Goal: Task Accomplishment & Management: Manage account settings

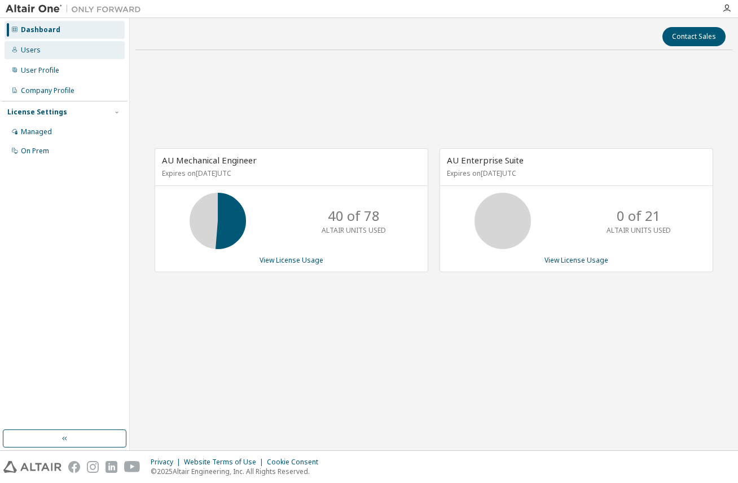
click at [41, 50] on div "Users" at bounding box center [65, 50] width 120 height 18
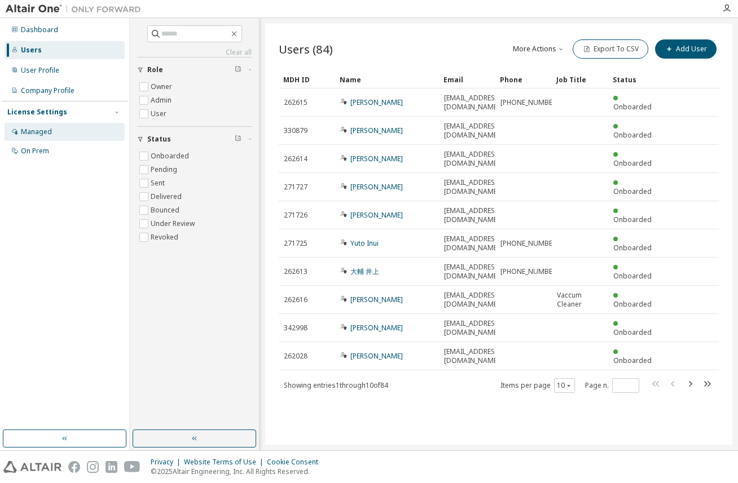
click at [34, 135] on div "Managed" at bounding box center [36, 131] width 31 height 9
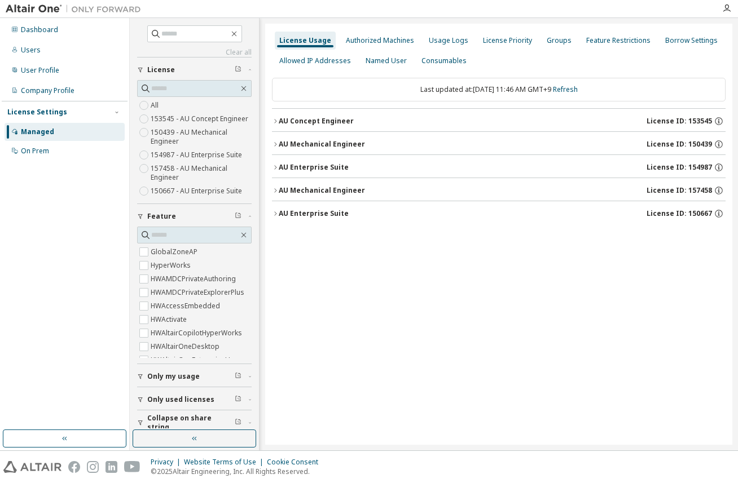
click at [81, 271] on div "Dashboard Users User Profile Company Profile License Settings Managed On Prem" at bounding box center [65, 224] width 126 height 409
click at [551, 41] on div "Groups" at bounding box center [559, 40] width 25 height 9
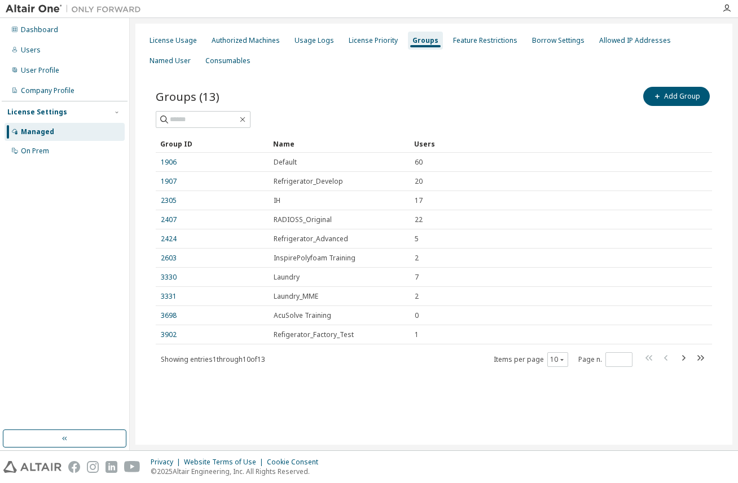
click at [438, 72] on div "Groups (13) Add Group Clear Load Save Save As Field Operator Value Select filte…" at bounding box center [433, 234] width 583 height 326
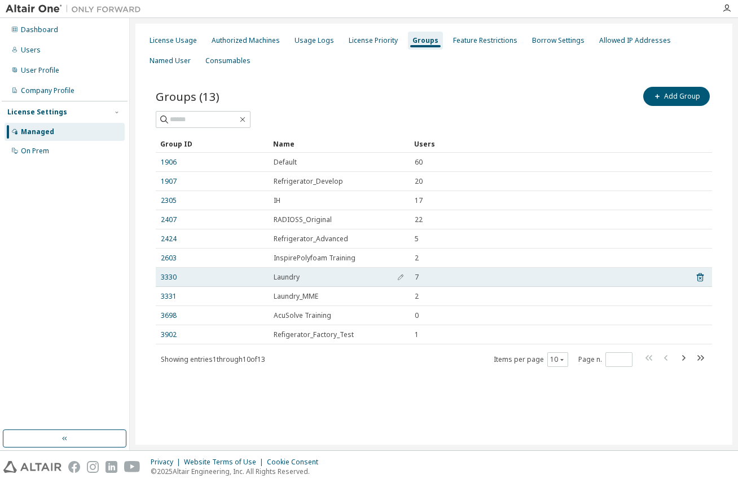
click at [286, 277] on span "Laundry" at bounding box center [287, 277] width 26 height 9
click at [161, 275] on link "3330" at bounding box center [169, 277] width 16 height 9
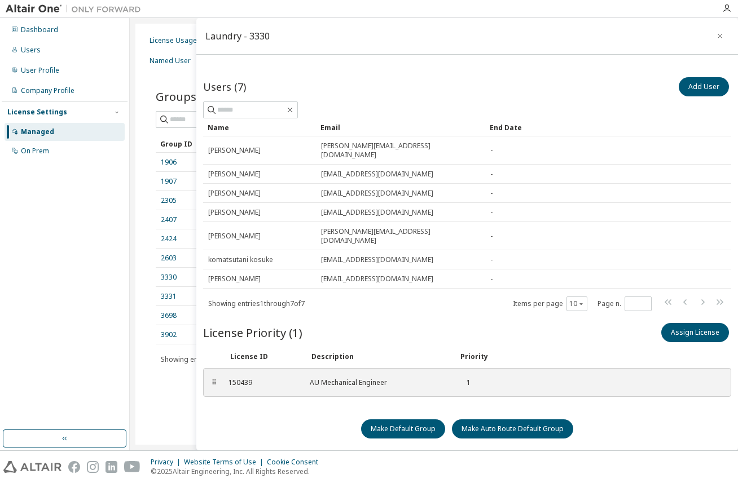
click at [30, 406] on div "Dashboard Users User Profile Company Profile License Settings Managed On Prem" at bounding box center [65, 224] width 126 height 409
click at [717, 38] on icon "button" at bounding box center [719, 36] width 5 height 5
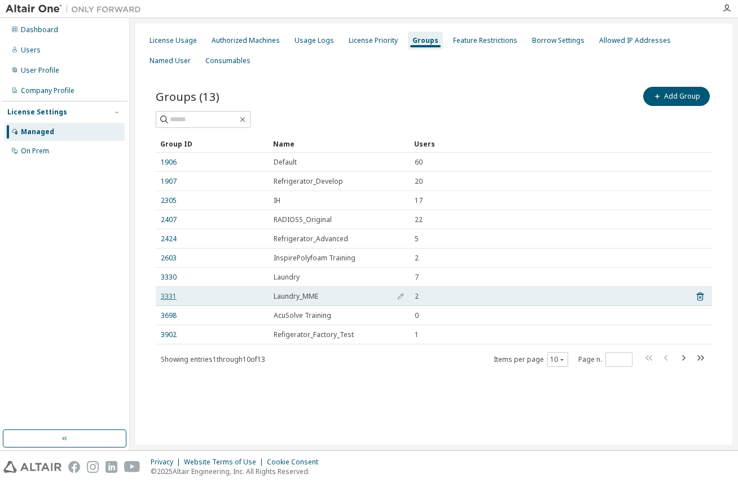
click at [164, 297] on link "3331" at bounding box center [169, 296] width 16 height 9
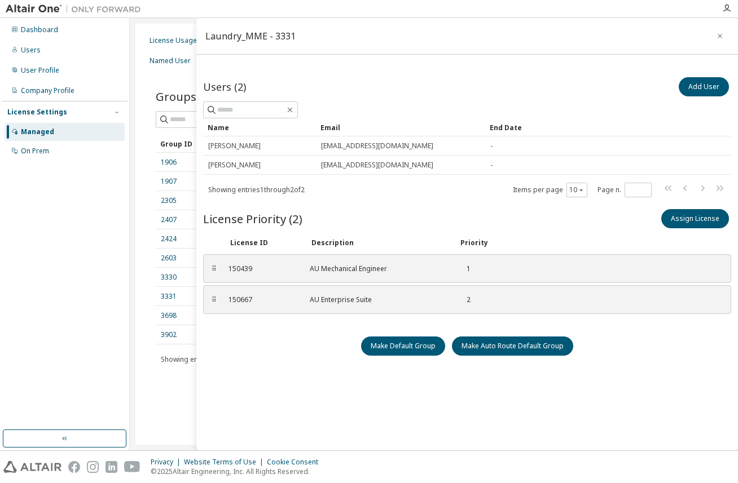
click at [215, 383] on div "Users (2) Add User Clear Load Save Save As Field Operator Value Select filter S…" at bounding box center [467, 268] width 528 height 387
click at [145, 411] on div "License Usage Authorized Machines Usage Logs License Priority Groups Feature Re…" at bounding box center [433, 234] width 597 height 421
click at [716, 36] on icon "button" at bounding box center [720, 36] width 8 height 9
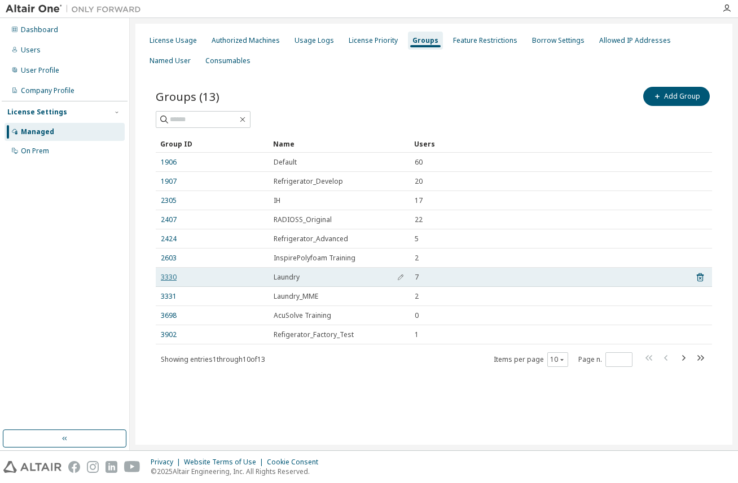
click at [164, 279] on link "3330" at bounding box center [169, 277] width 16 height 9
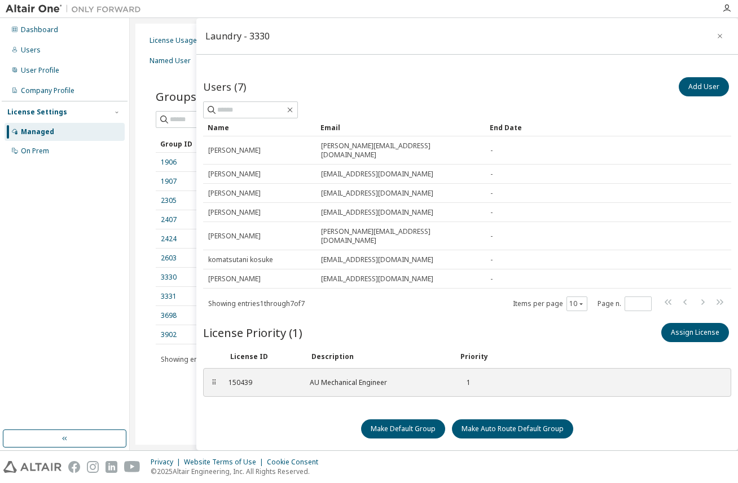
click at [44, 353] on div "Dashboard Users User Profile Company Profile License Settings Managed On Prem" at bounding box center [65, 224] width 126 height 409
click at [34, 30] on div "Dashboard" at bounding box center [39, 29] width 37 height 9
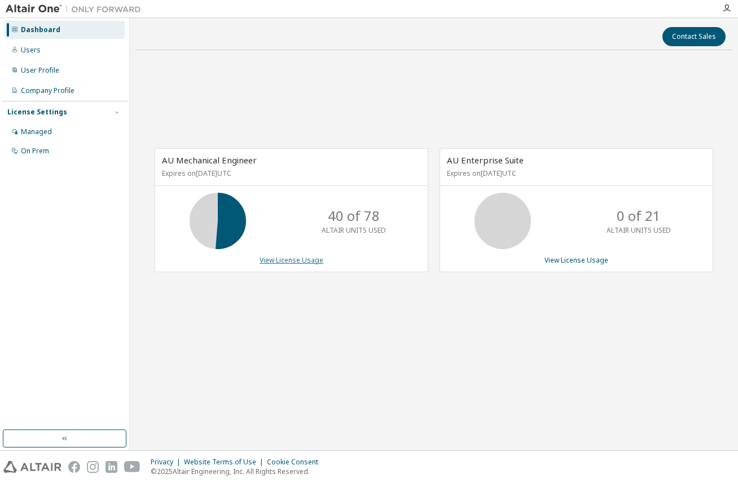
click at [271, 264] on link "View License Usage" at bounding box center [291, 261] width 64 height 10
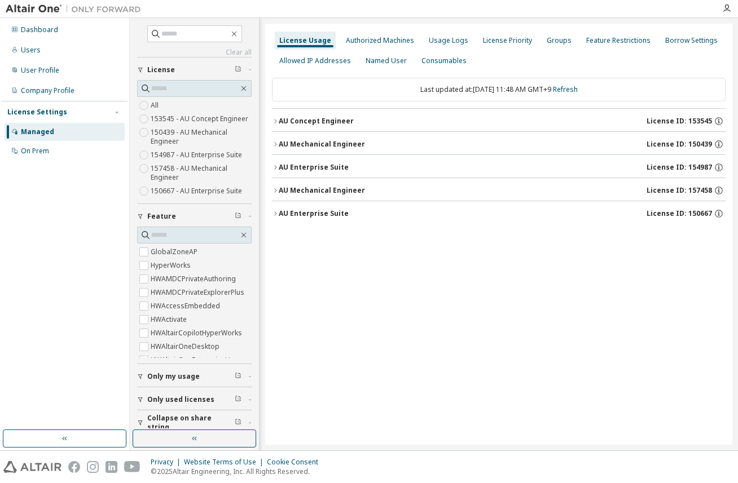
click at [274, 144] on icon "button" at bounding box center [275, 144] width 7 height 7
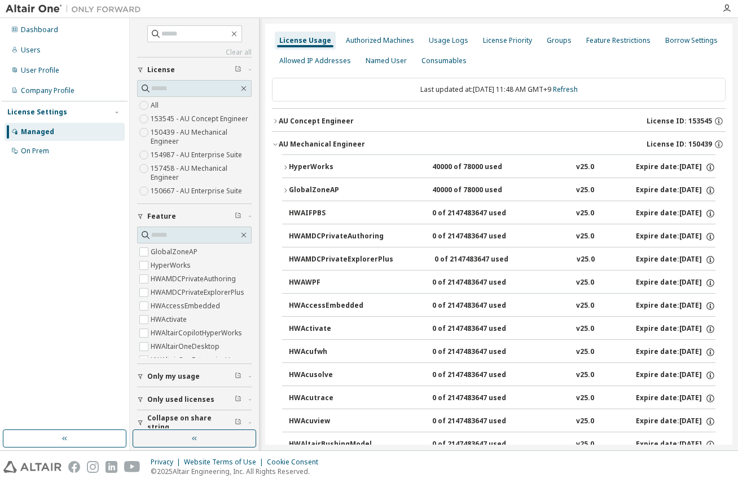
click at [283, 188] on icon "button" at bounding box center [285, 190] width 7 height 7
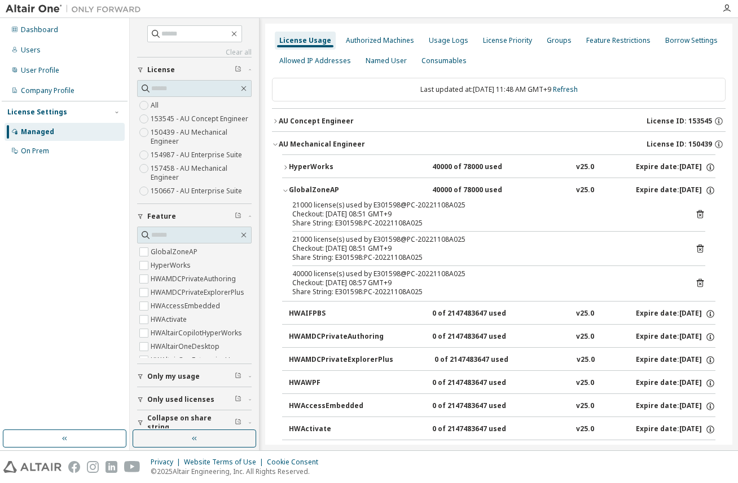
click at [286, 170] on icon "button" at bounding box center [285, 167] width 7 height 7
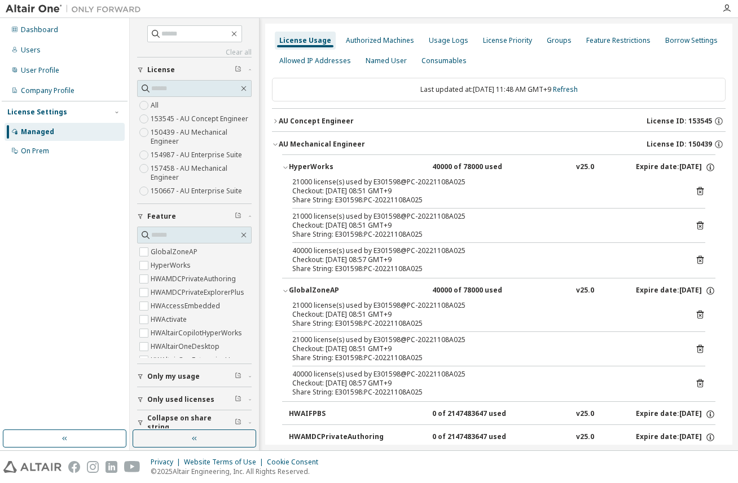
click at [279, 117] on div "AU Concept Engineer" at bounding box center [316, 121] width 75 height 9
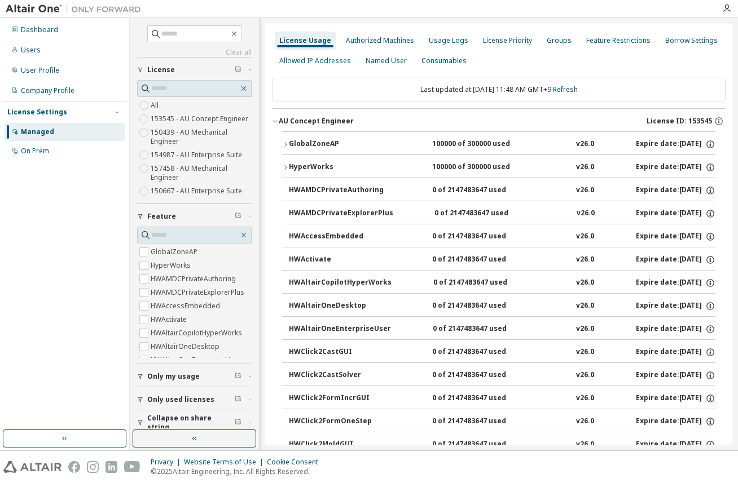
click at [287, 164] on button "HyperWorks 100000 of 300000 used v26.0 Expire date: 2026-04-01" at bounding box center [498, 167] width 433 height 25
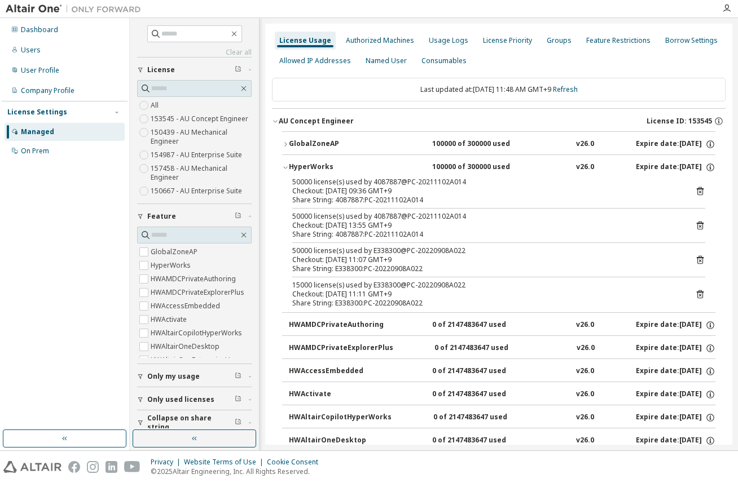
click at [287, 140] on button "GlobalZoneAP 100000 of 300000 used v26.0 Expire date: 2026-04-01" at bounding box center [498, 144] width 433 height 25
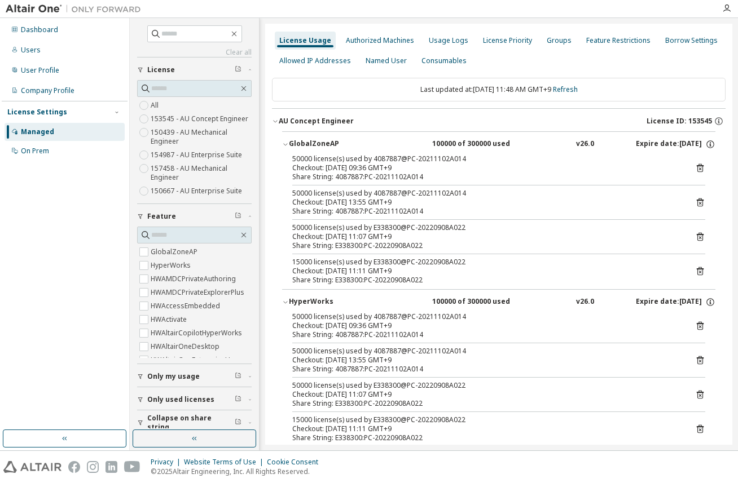
click at [285, 142] on icon "button" at bounding box center [285, 144] width 7 height 7
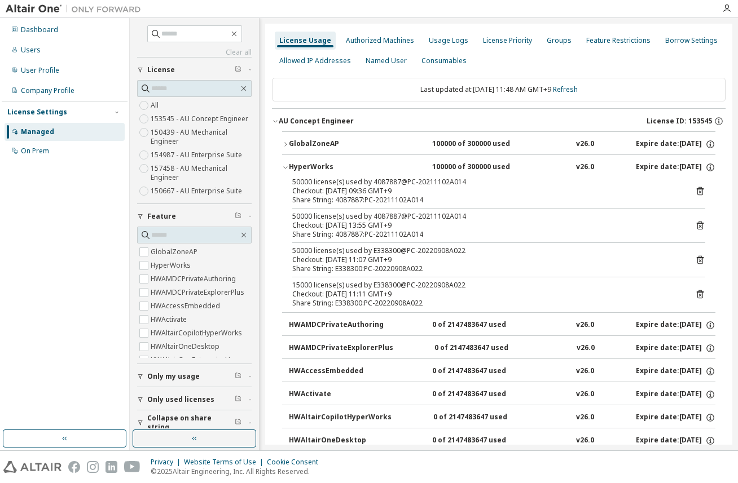
click at [283, 165] on icon "button" at bounding box center [285, 167] width 7 height 7
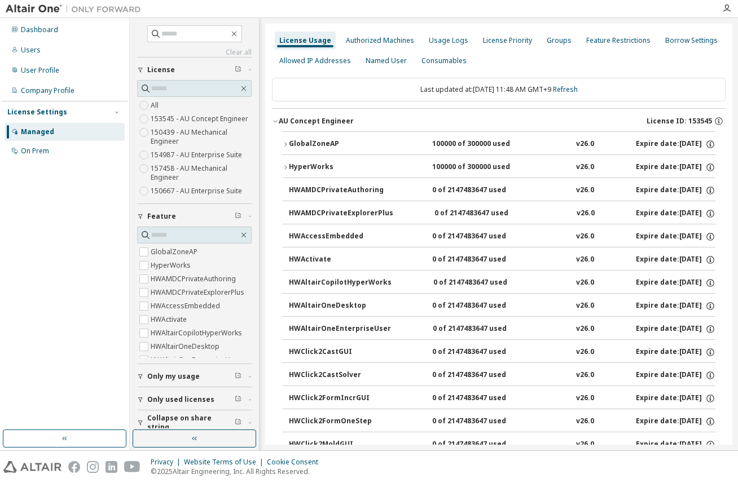
click at [285, 171] on button "HyperWorks 100000 of 300000 used v26.0 Expire date: 2026-04-01" at bounding box center [498, 167] width 433 height 25
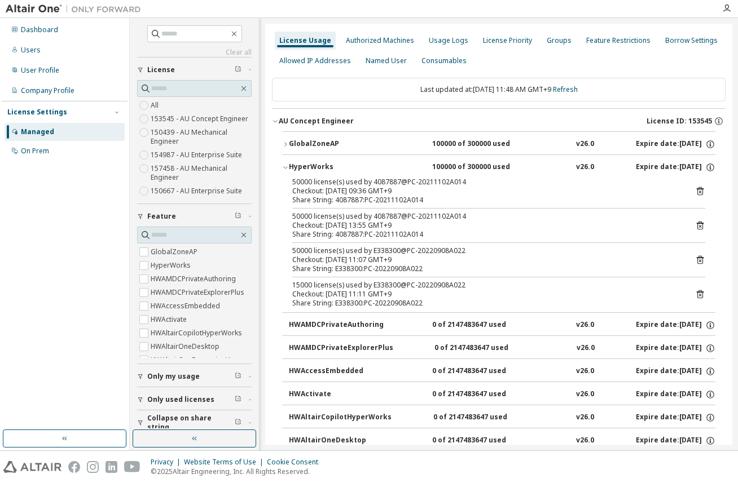
click at [402, 303] on div "Share String: E338300:PC-20220908A022" at bounding box center [485, 303] width 386 height 9
click at [284, 166] on icon "button" at bounding box center [285, 167] width 7 height 7
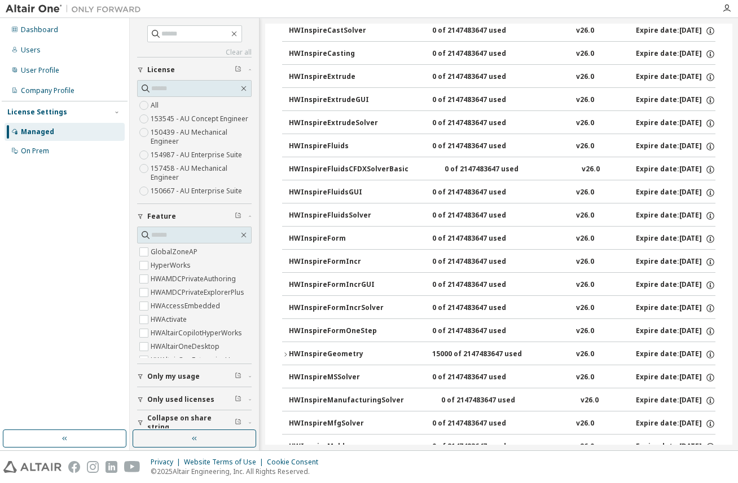
scroll to position [1185, 0]
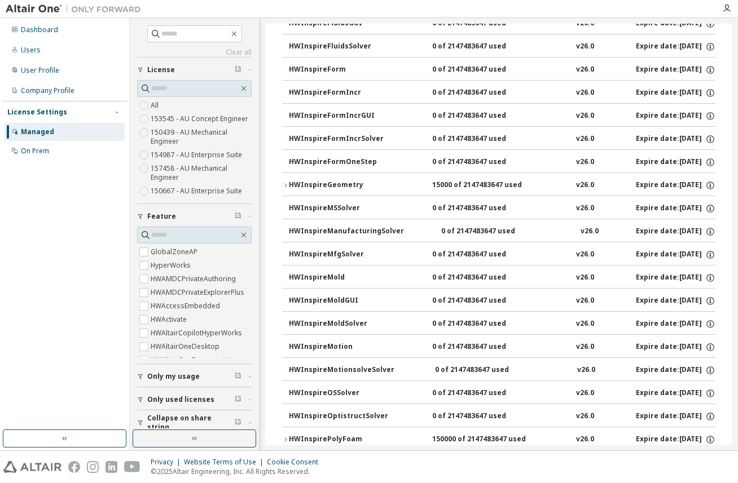
click at [285, 179] on button "HWInspireGeometry 15000 of 2147483647 used v26.0 Expire date: 2026-04-01" at bounding box center [498, 185] width 433 height 25
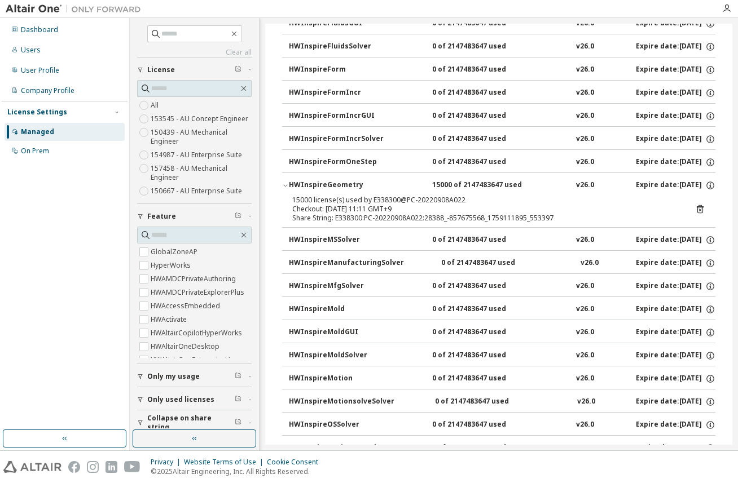
click at [285, 184] on icon "button" at bounding box center [285, 185] width 7 height 7
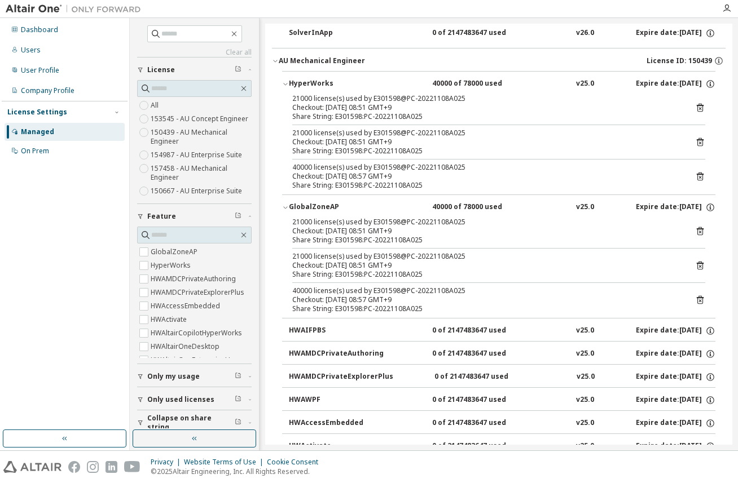
scroll to position [2190, 0]
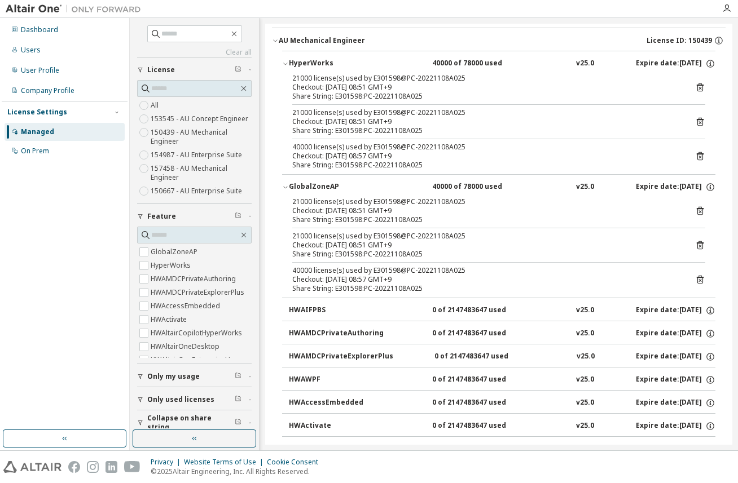
click at [37, 390] on div "Dashboard Users User Profile Company Profile License Settings Managed On Prem" at bounding box center [65, 224] width 126 height 409
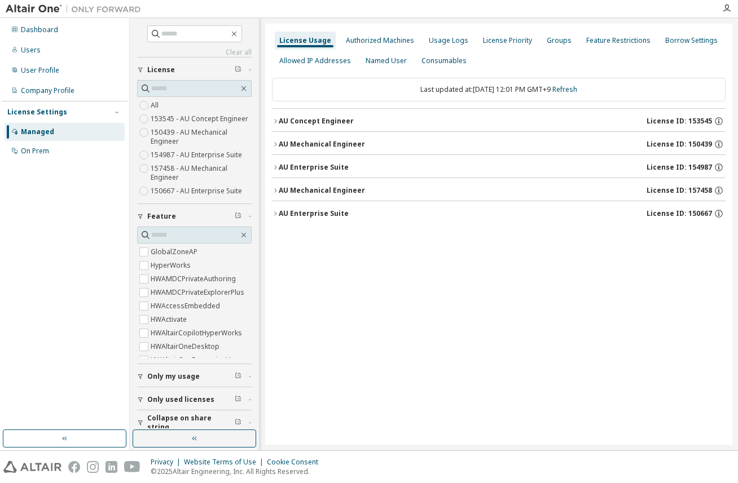
click at [274, 145] on icon "button" at bounding box center [275, 144] width 7 height 7
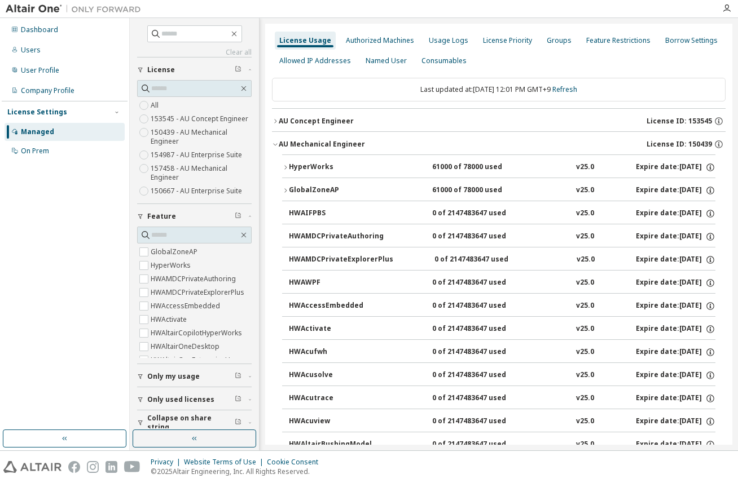
click at [283, 170] on icon "button" at bounding box center [285, 167] width 7 height 7
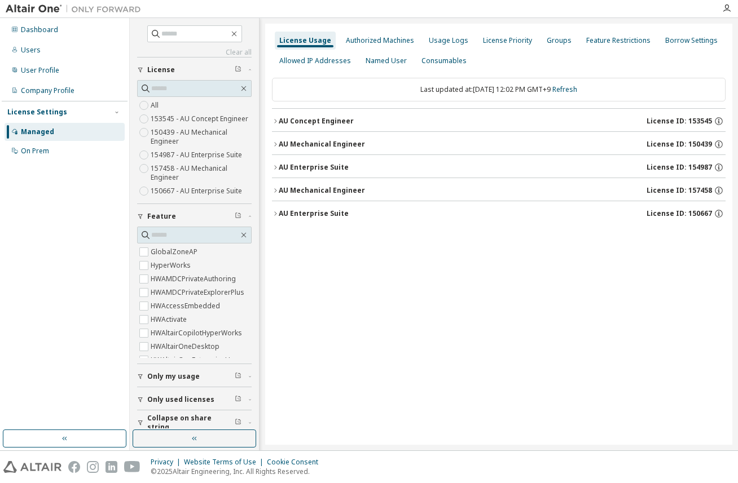
click at [276, 170] on icon "button" at bounding box center [275, 167] width 7 height 7
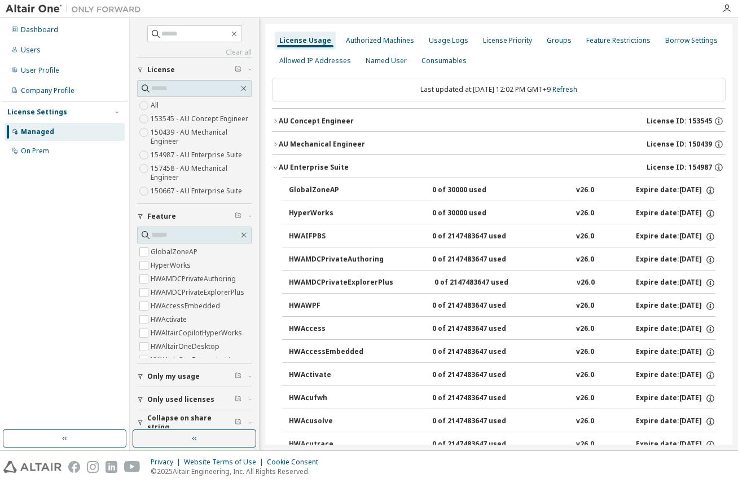
click at [275, 161] on button "AU Enterprise Suite License ID: 154987" at bounding box center [499, 167] width 454 height 25
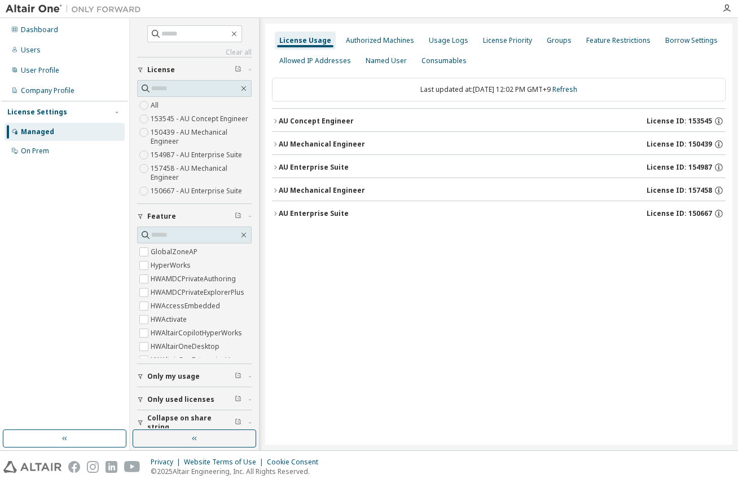
click at [275, 149] on button "AU Mechanical Engineer License ID: 150439" at bounding box center [499, 144] width 454 height 25
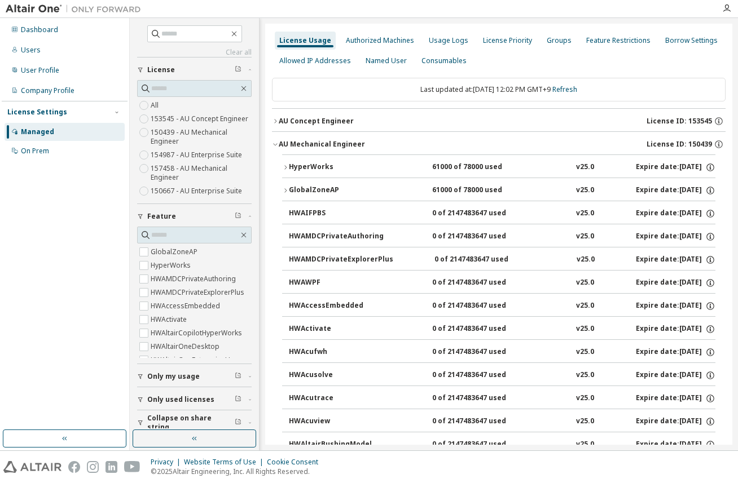
click at [283, 167] on icon "button" at bounding box center [285, 167] width 7 height 7
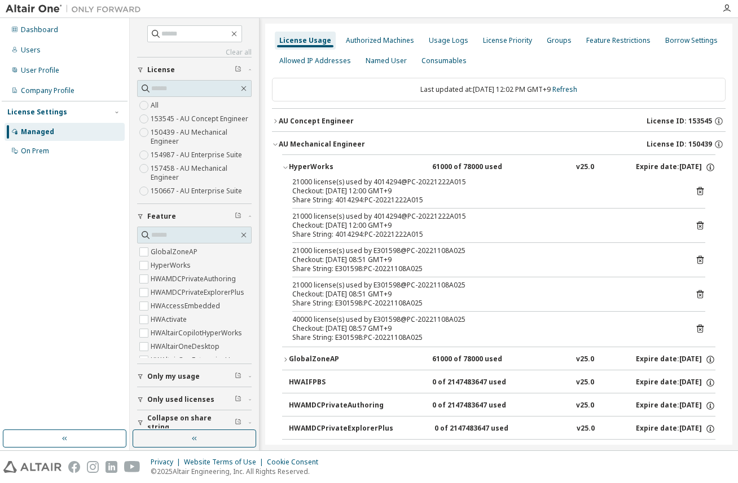
click at [58, 391] on div "Dashboard Users User Profile Company Profile License Settings Managed On Prem" at bounding box center [65, 224] width 126 height 409
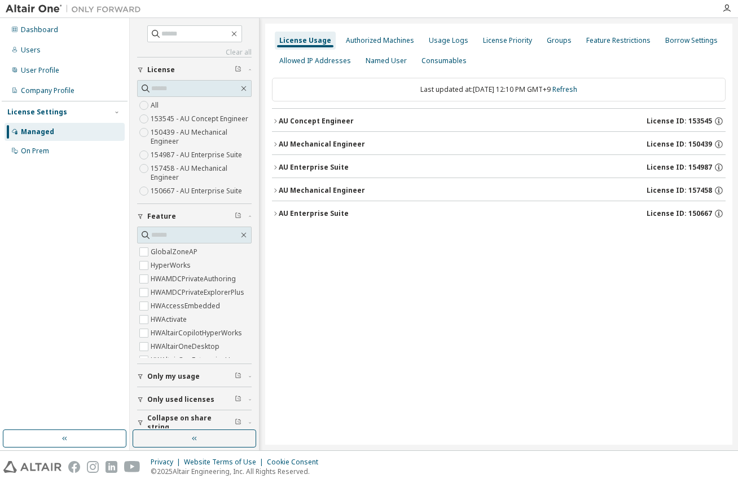
click at [274, 147] on icon "button" at bounding box center [275, 144] width 7 height 7
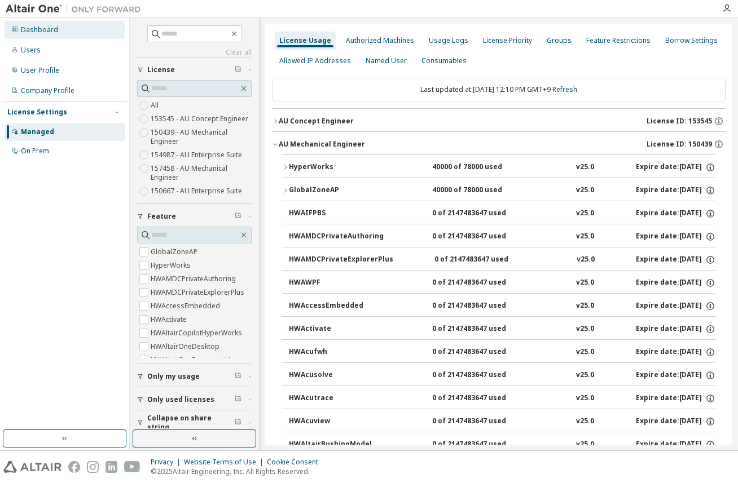
click at [21, 27] on div "Dashboard" at bounding box center [39, 29] width 37 height 9
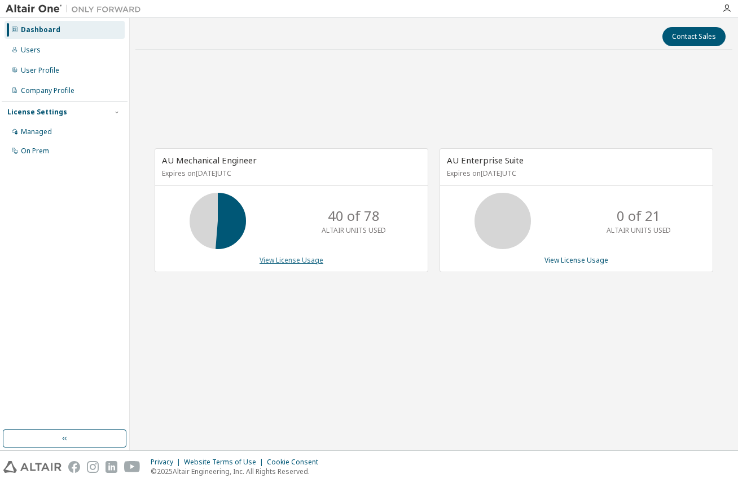
click at [278, 262] on link "View License Usage" at bounding box center [291, 261] width 64 height 10
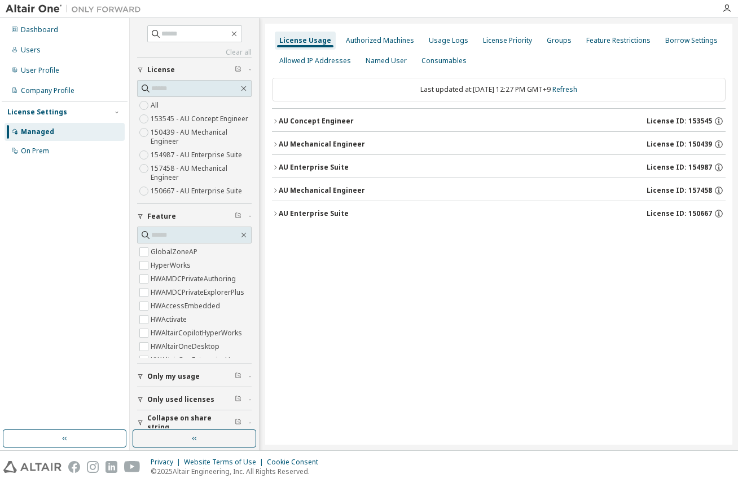
click at [274, 168] on icon "button" at bounding box center [275, 167] width 7 height 7
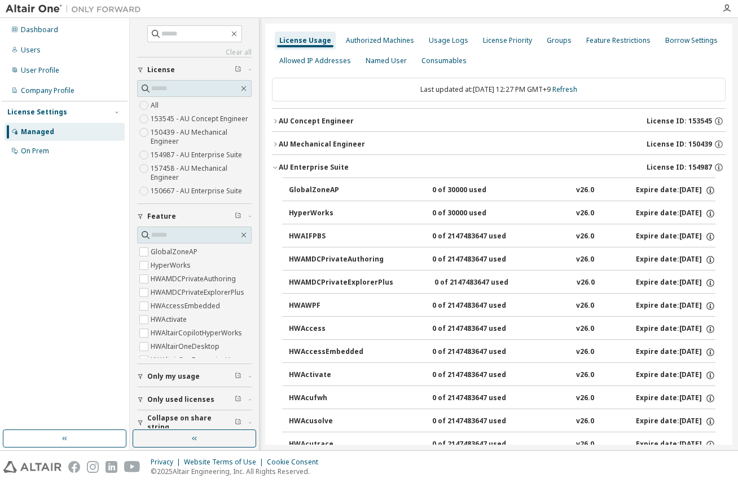
click at [274, 165] on icon "button" at bounding box center [275, 167] width 7 height 7
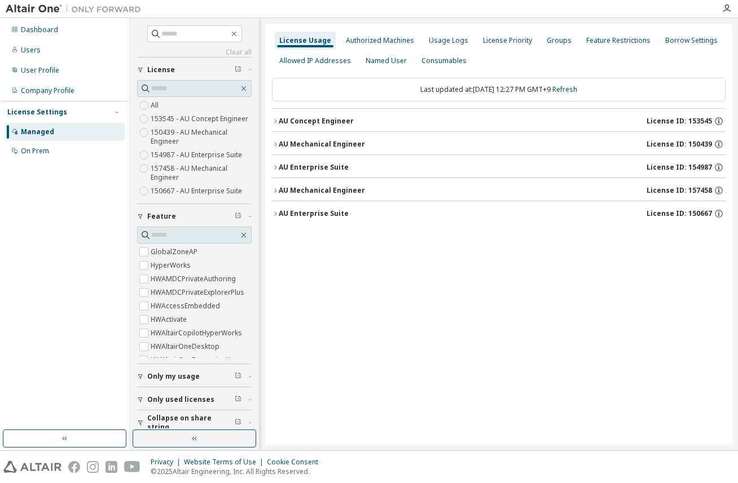
click at [277, 187] on icon "button" at bounding box center [275, 190] width 7 height 7
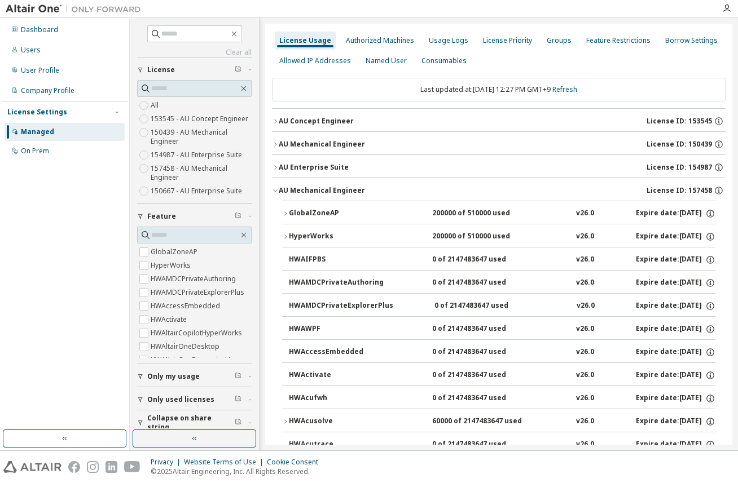
click at [284, 237] on icon "button" at bounding box center [285, 237] width 7 height 7
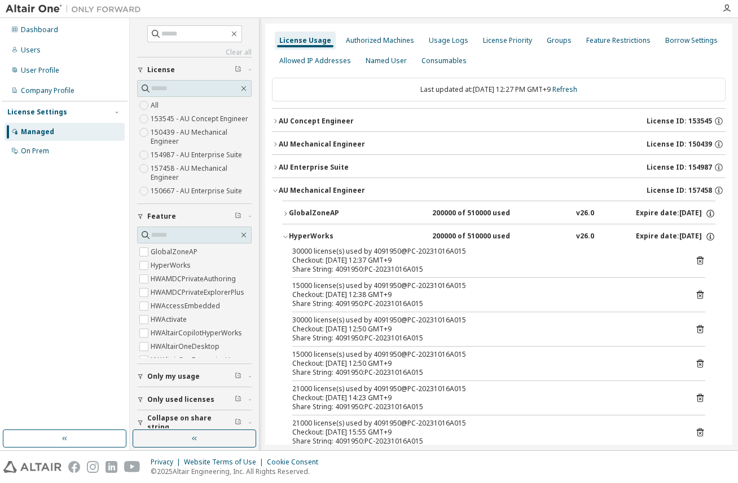
click at [274, 191] on icon "button" at bounding box center [275, 190] width 7 height 7
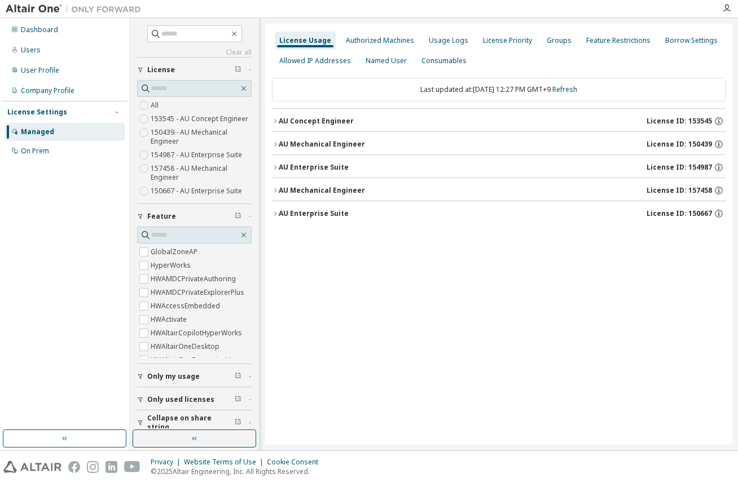
click at [275, 143] on icon "button" at bounding box center [275, 144] width 7 height 7
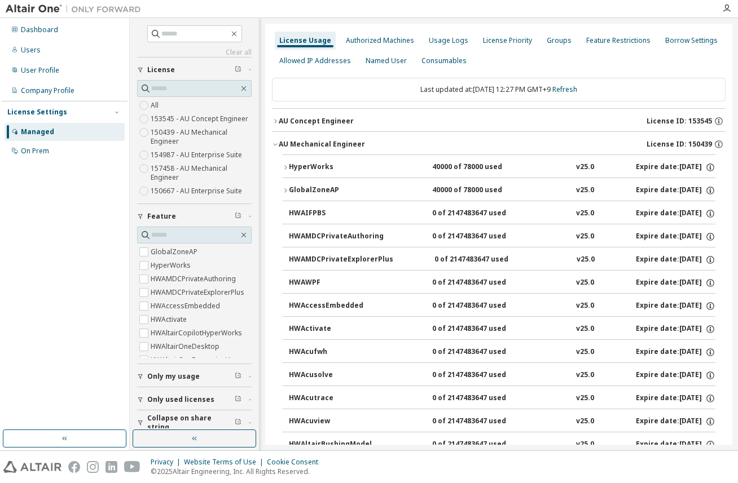
click at [287, 168] on icon "button" at bounding box center [285, 167] width 7 height 7
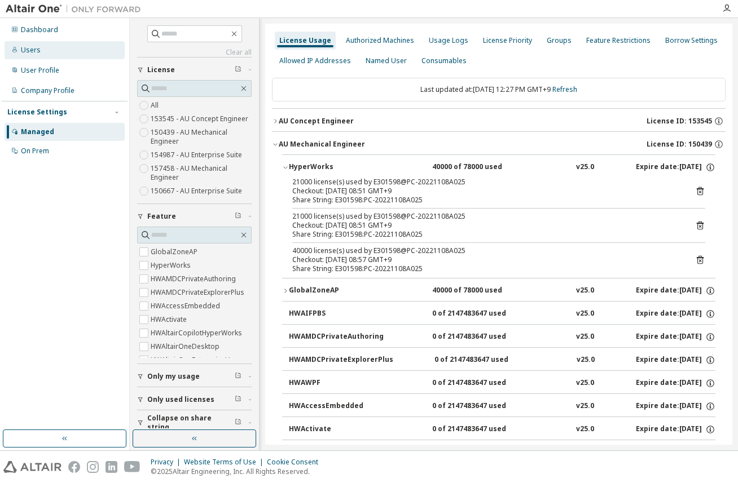
click at [34, 53] on div "Users" at bounding box center [31, 50] width 20 height 9
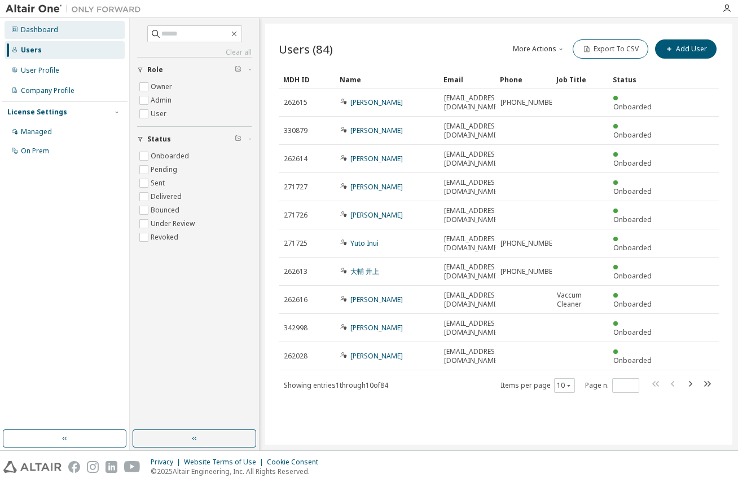
click at [37, 27] on div "Dashboard" at bounding box center [39, 29] width 37 height 9
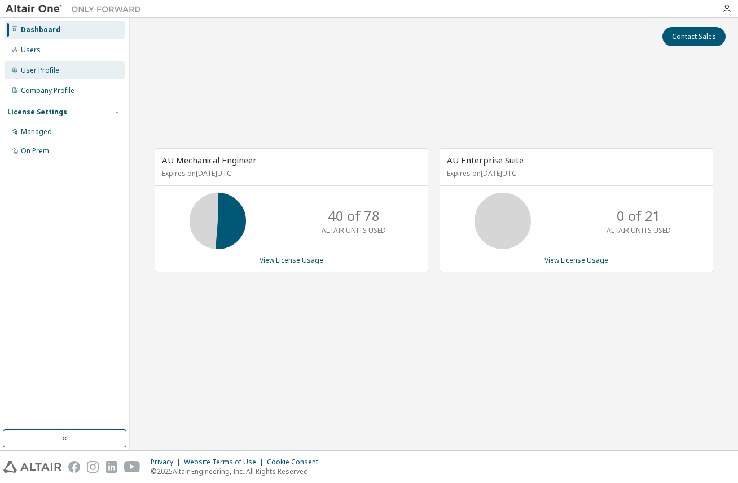
click at [50, 69] on div "User Profile" at bounding box center [40, 70] width 38 height 9
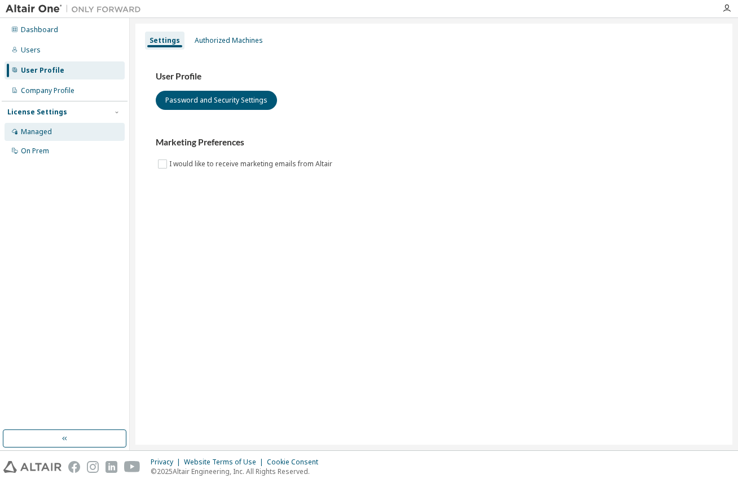
click at [50, 135] on div "Managed" at bounding box center [36, 131] width 31 height 9
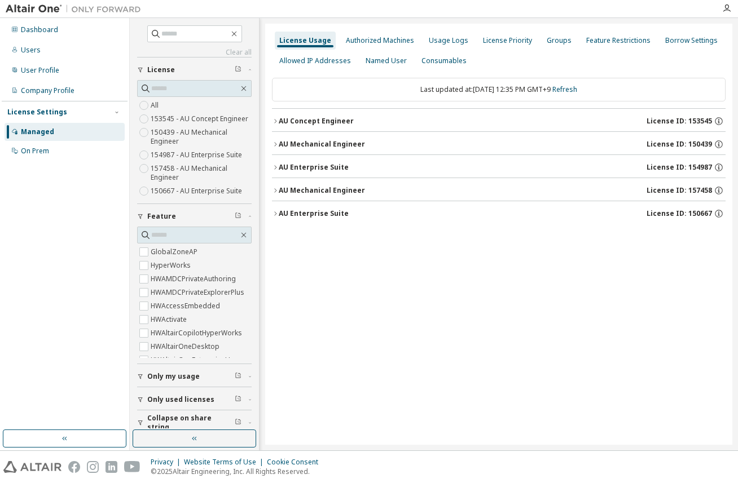
click at [52, 318] on div "Dashboard Users User Profile Company Profile License Settings Managed On Prem" at bounding box center [65, 224] width 126 height 409
click at [47, 54] on div "Users" at bounding box center [65, 50] width 120 height 18
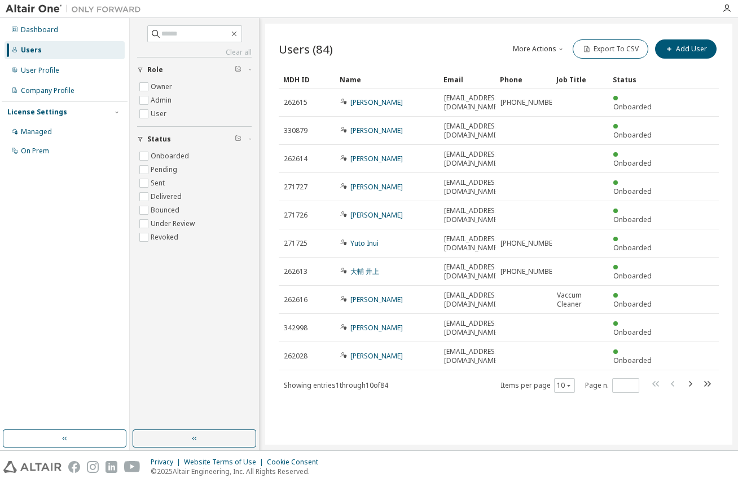
drag, startPoint x: 482, startPoint y: 393, endPoint x: 659, endPoint y: 371, distance: 178.5
click at [482, 393] on div "Users (84) More Actions Import From CSV Export To CSV Add User Clear Load Save …" at bounding box center [498, 234] width 467 height 421
click at [45, 333] on div "Dashboard Users User Profile Company Profile License Settings Managed On Prem" at bounding box center [65, 224] width 126 height 409
click at [40, 134] on div "Managed" at bounding box center [36, 131] width 31 height 9
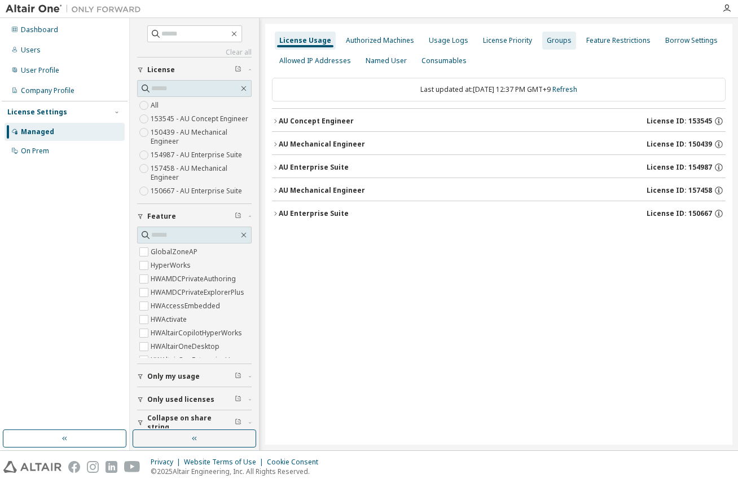
click at [553, 43] on div "Groups" at bounding box center [559, 40] width 25 height 9
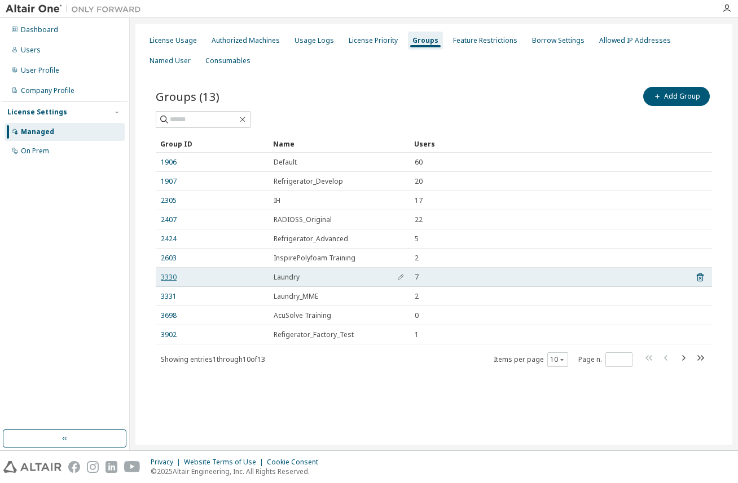
click at [161, 275] on link "3330" at bounding box center [169, 277] width 16 height 9
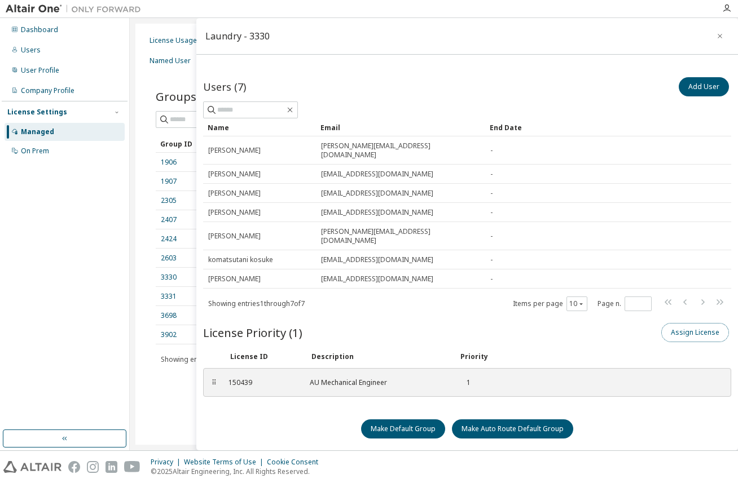
click at [679, 323] on button "Assign License" at bounding box center [695, 332] width 68 height 19
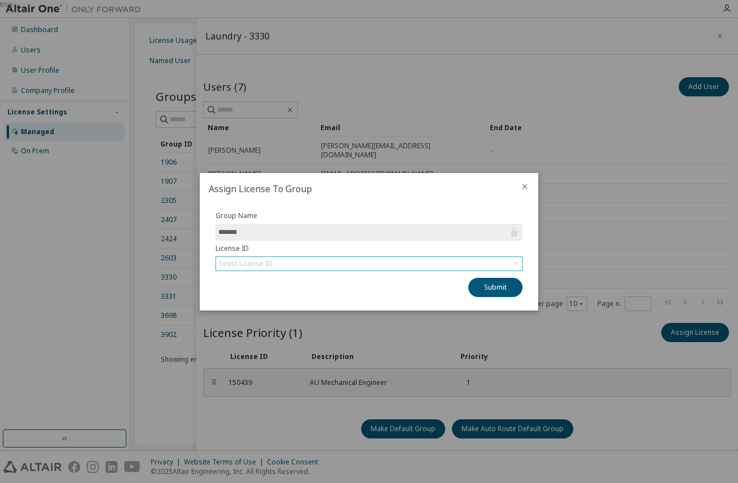
click at [328, 264] on div "Select License ID" at bounding box center [369, 264] width 306 height 14
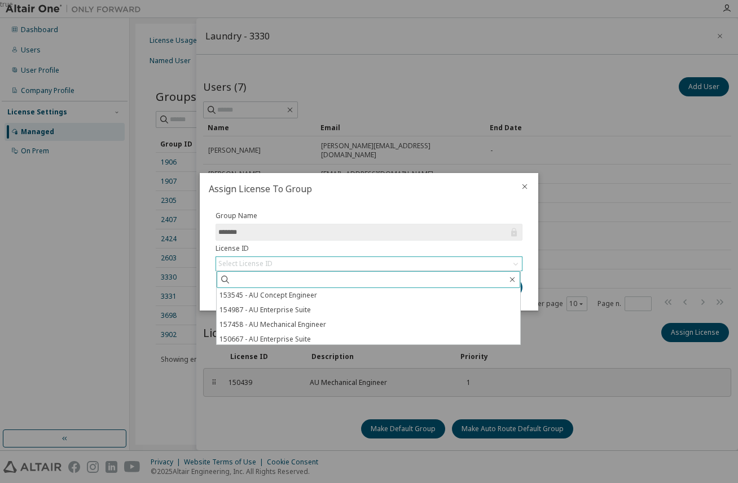
click at [285, 285] on input "text" at bounding box center [369, 279] width 276 height 11
paste input "******"
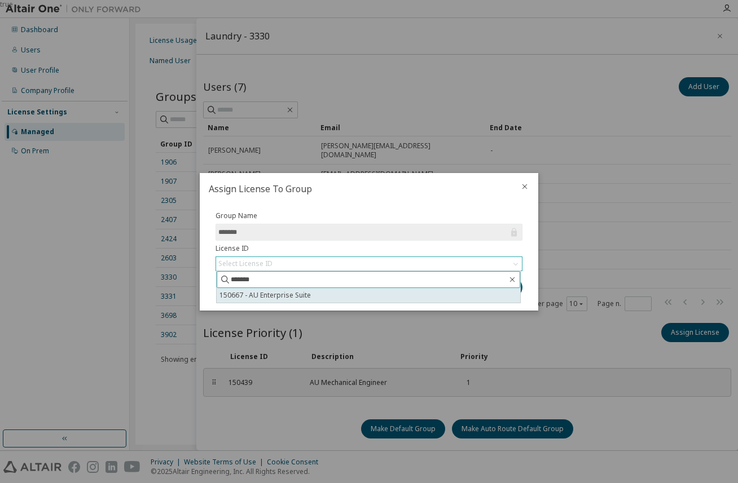
type input "******"
click at [288, 293] on li "150667 - AU Enterprise Suite" at bounding box center [368, 295] width 303 height 15
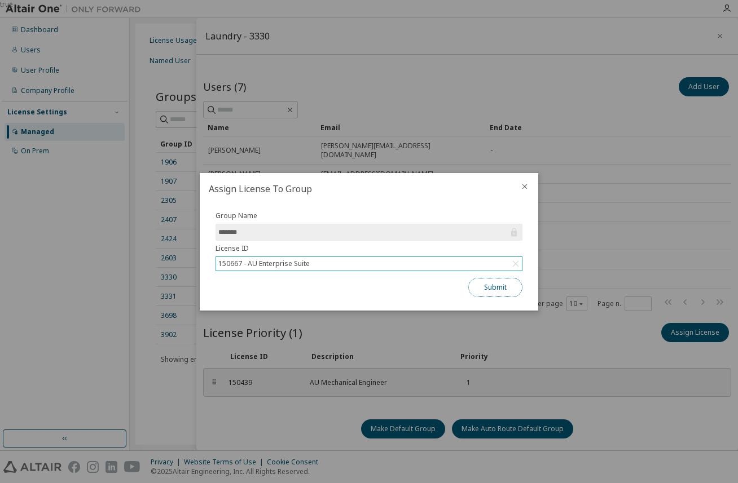
click at [488, 290] on button "Submit" at bounding box center [495, 287] width 54 height 19
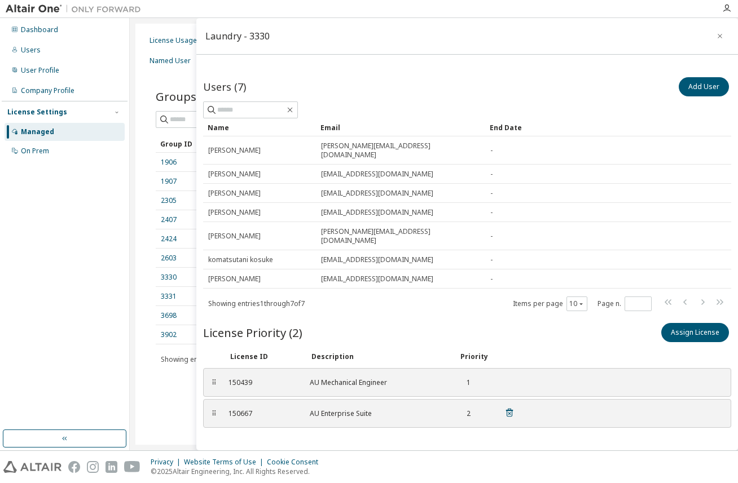
click at [508, 408] on icon at bounding box center [509, 412] width 7 height 8
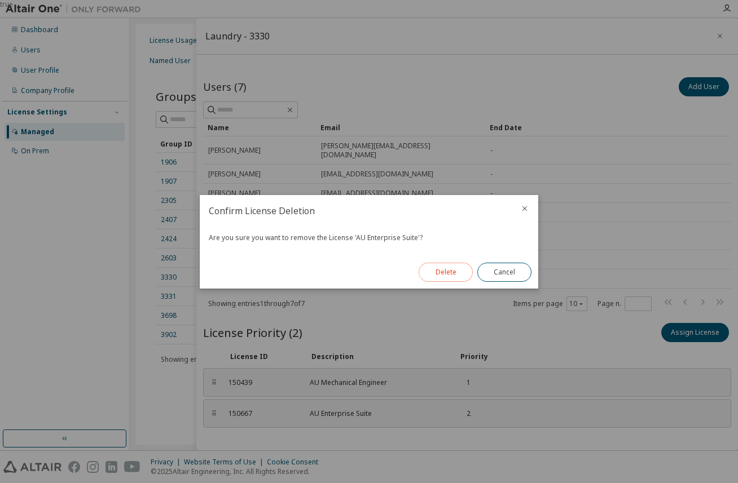
click at [446, 272] on button "Delete" at bounding box center [446, 272] width 54 height 19
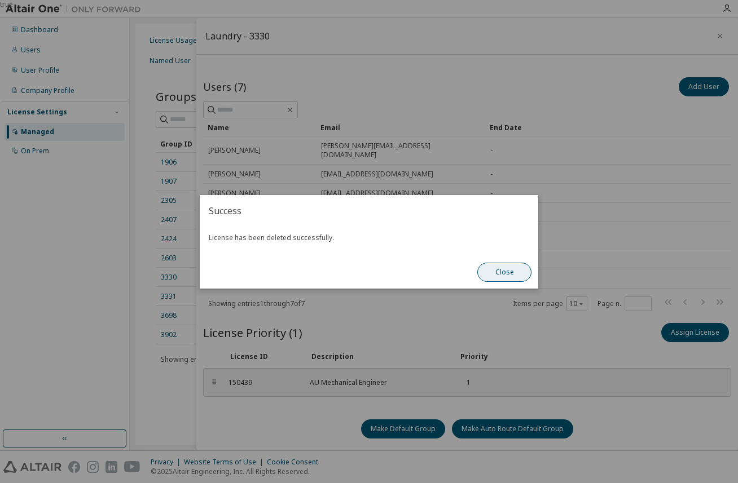
click at [504, 271] on button "Close" at bounding box center [504, 272] width 54 height 19
